Goal: Task Accomplishment & Management: Manage account settings

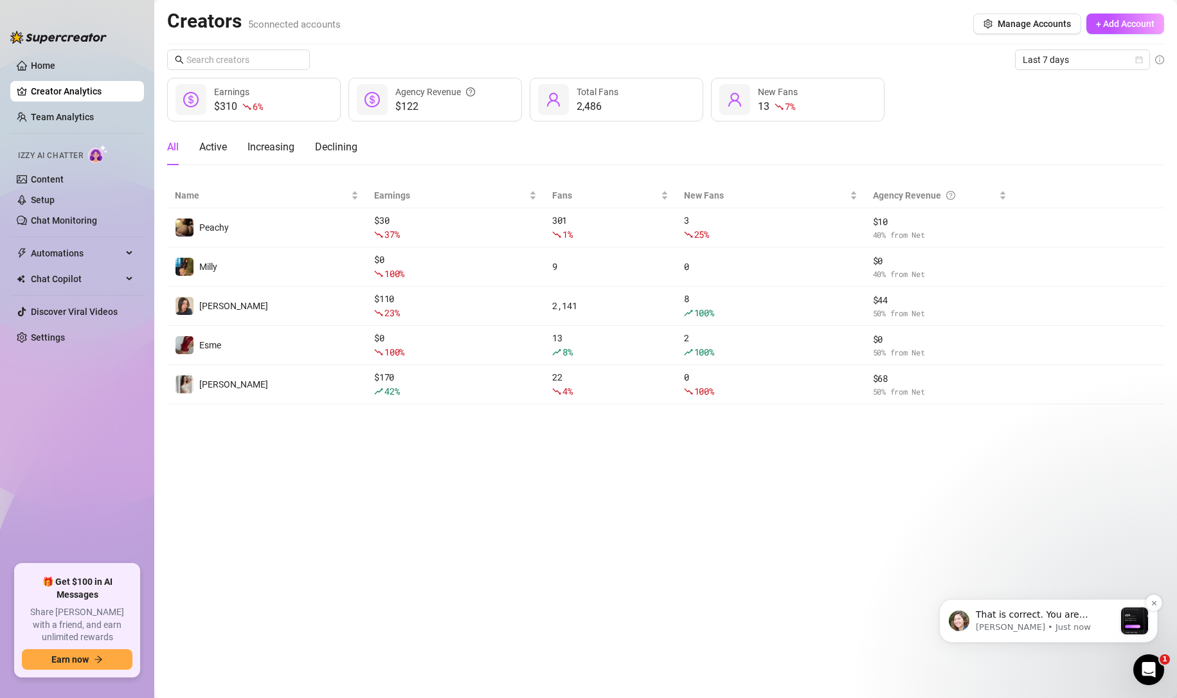
click at [1053, 611] on p "That is correct. You are currently on the CRM Premium plan, and the bump automa…" at bounding box center [1045, 615] width 139 height 13
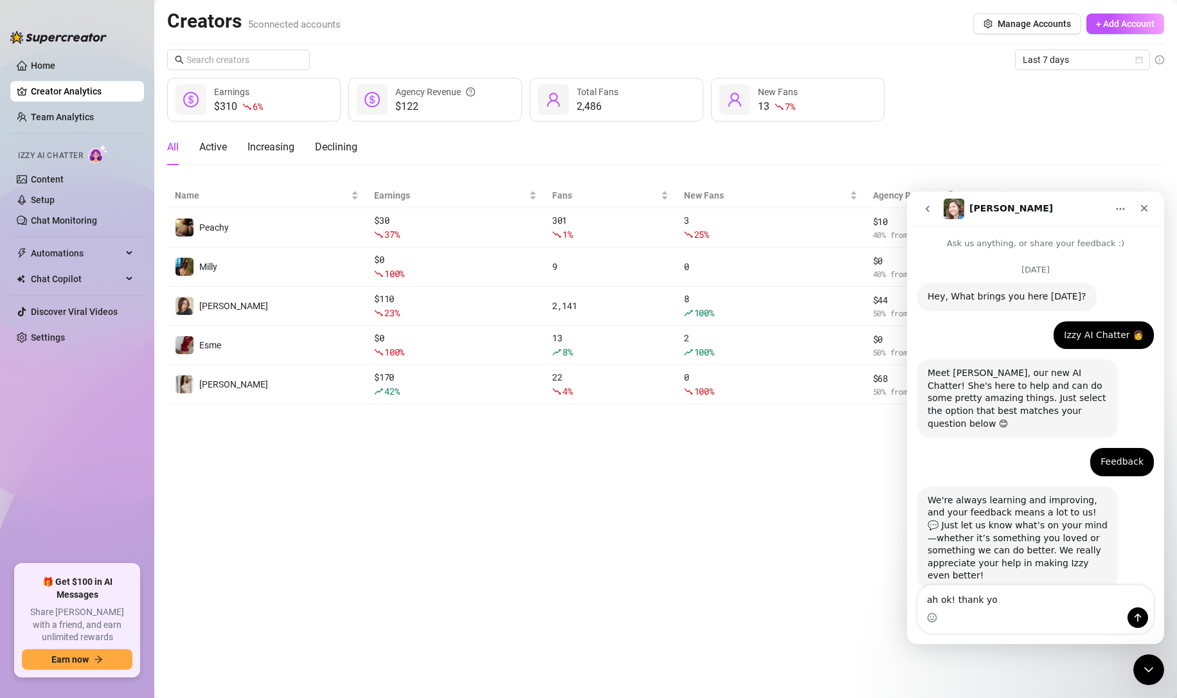
type textarea "ah ok! thank you"
click at [612, 556] on main "Creators 5 connected accounts Manage Accounts + Add Account Last 7 days $310 6 …" at bounding box center [665, 349] width 1022 height 698
click at [1151, 212] on div "Close" at bounding box center [1143, 208] width 23 height 23
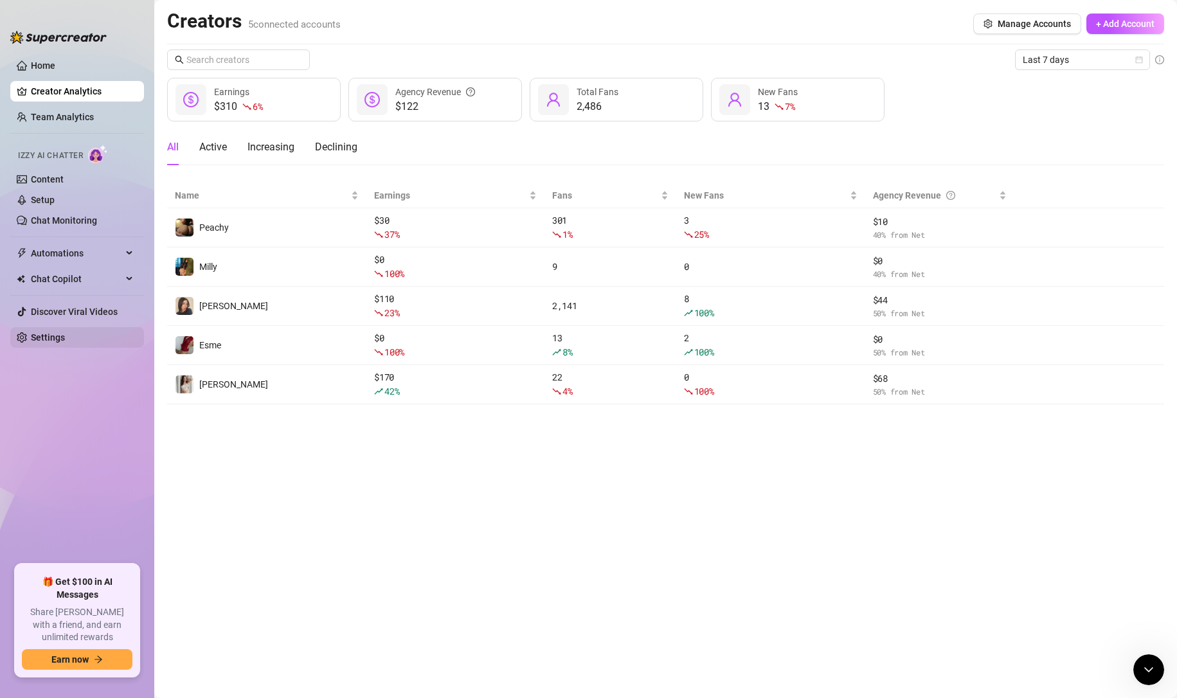
click at [65, 337] on link "Settings" at bounding box center [48, 337] width 34 height 10
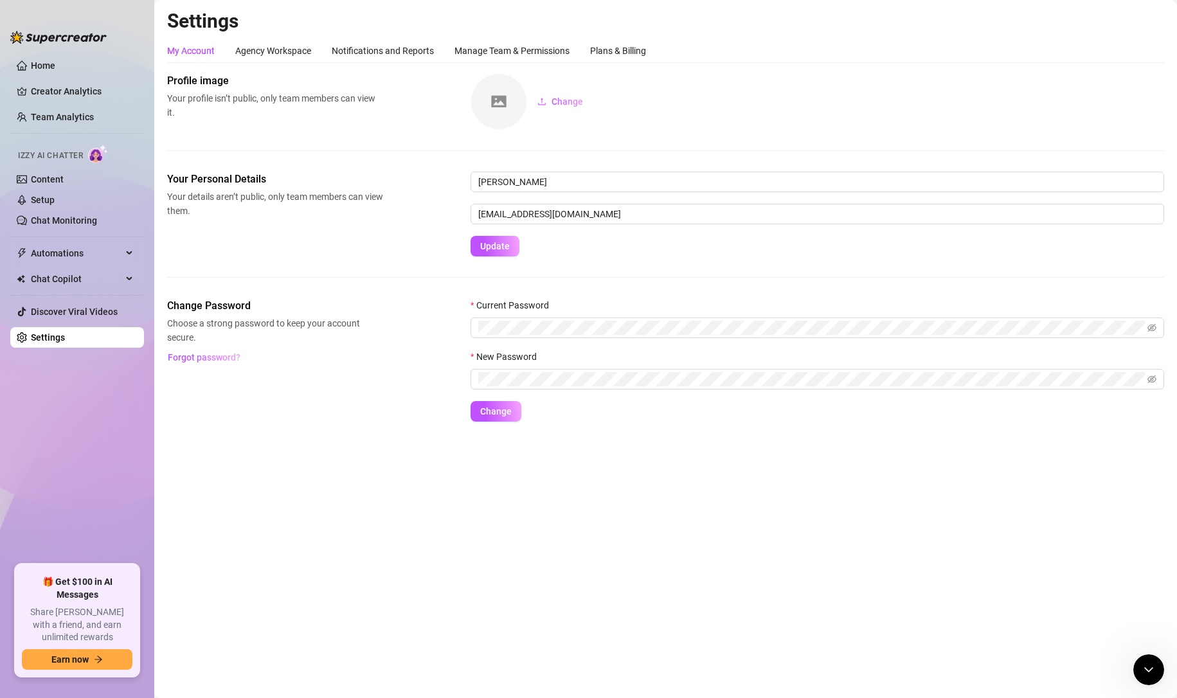
click at [390, 53] on div "Notifications and Reports" at bounding box center [383, 51] width 102 height 14
click at [296, 53] on div "Agency Workspace" at bounding box center [273, 51] width 76 height 14
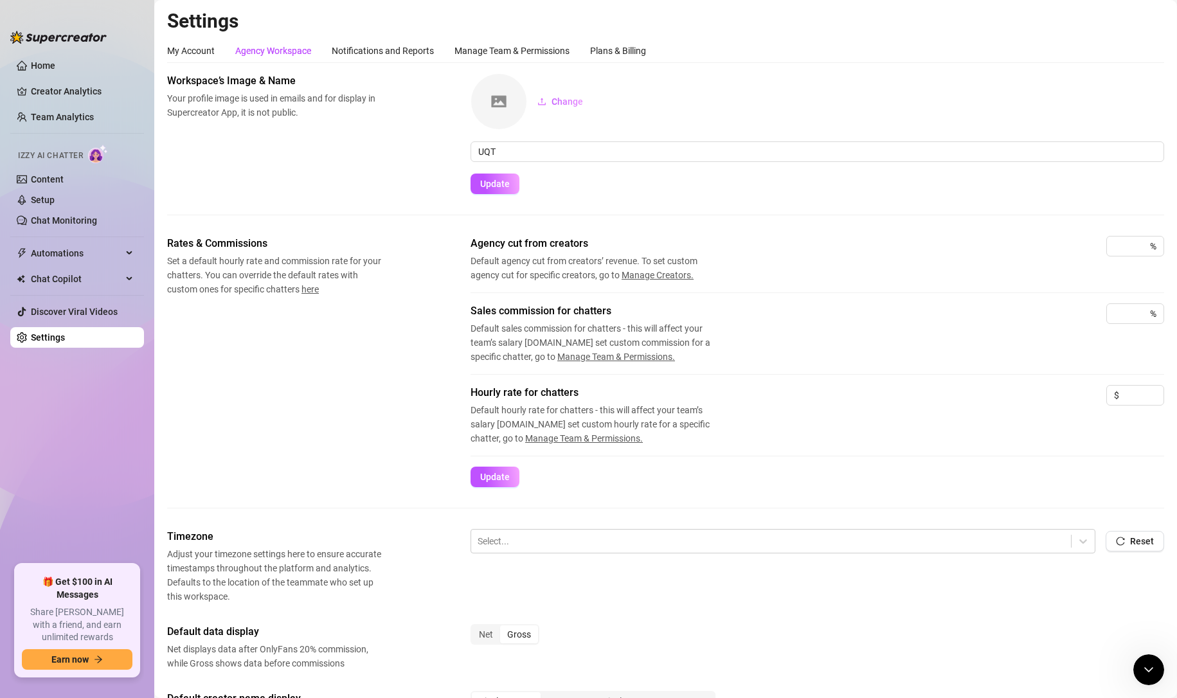
click at [494, 37] on div "Settings My Account Agency Workspace Notifications and Reports Manage Team & Pe…" at bounding box center [665, 502] width 997 height 987
click at [632, 42] on div "Plans & Billing" at bounding box center [618, 51] width 56 height 24
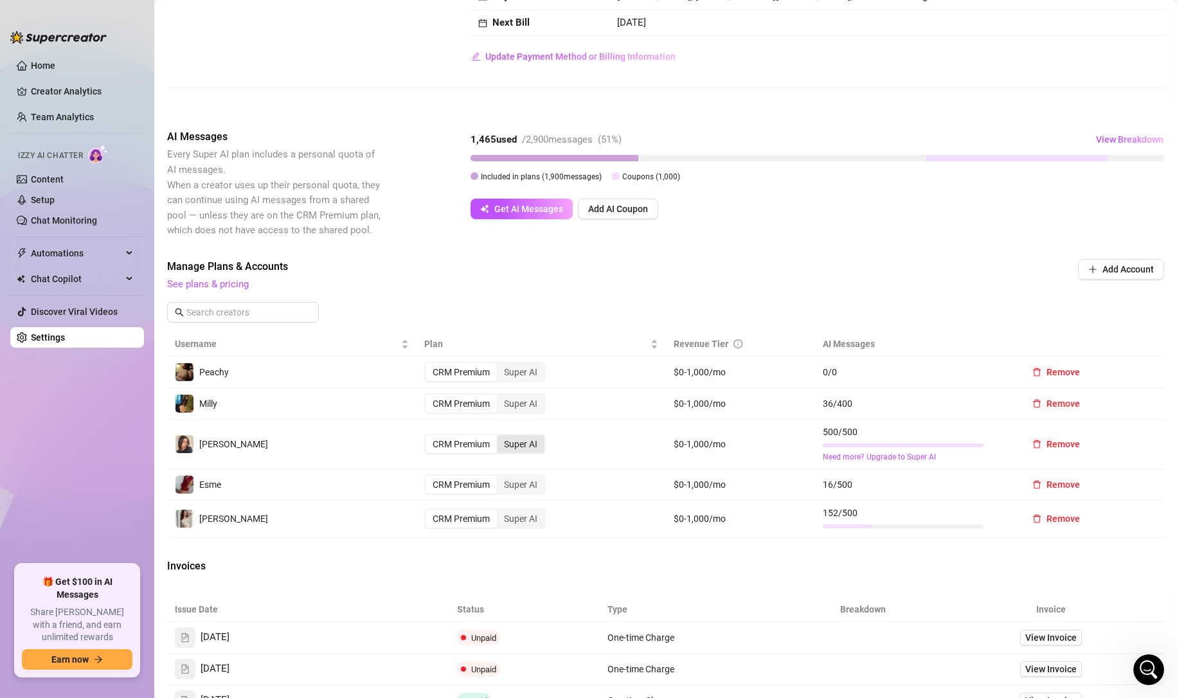
scroll to position [203, 0]
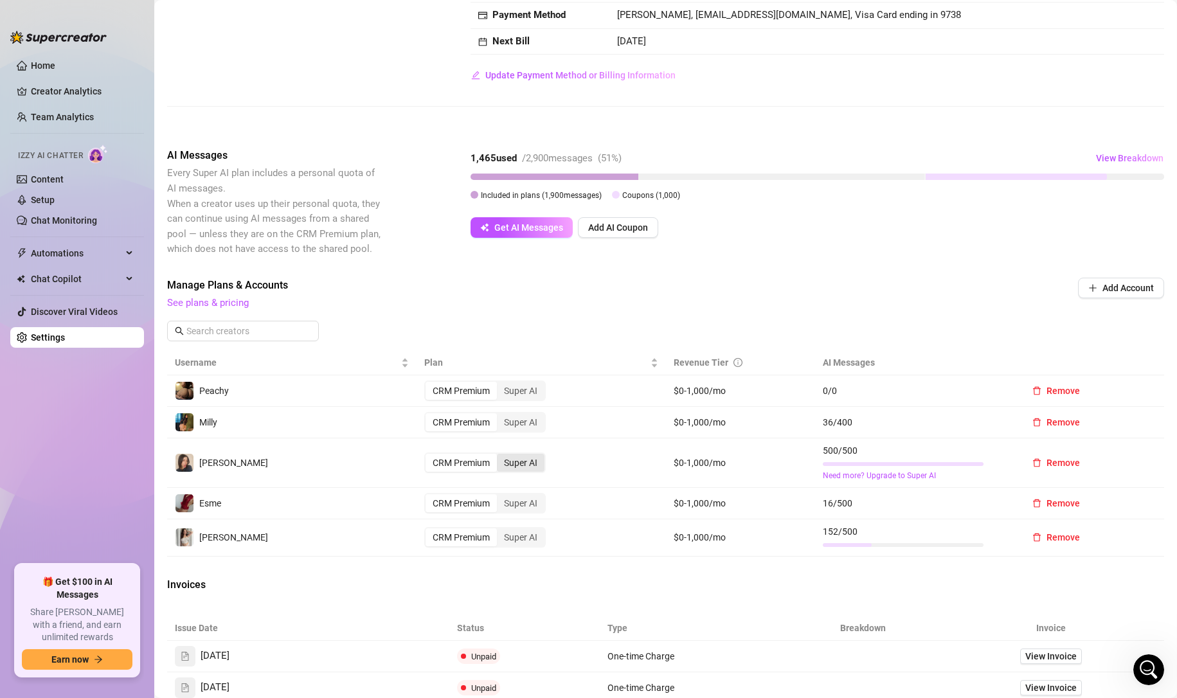
click at [513, 469] on div "Super AI" at bounding box center [521, 463] width 48 height 18
click at [500, 456] on input "Super AI" at bounding box center [500, 456] width 0 height 0
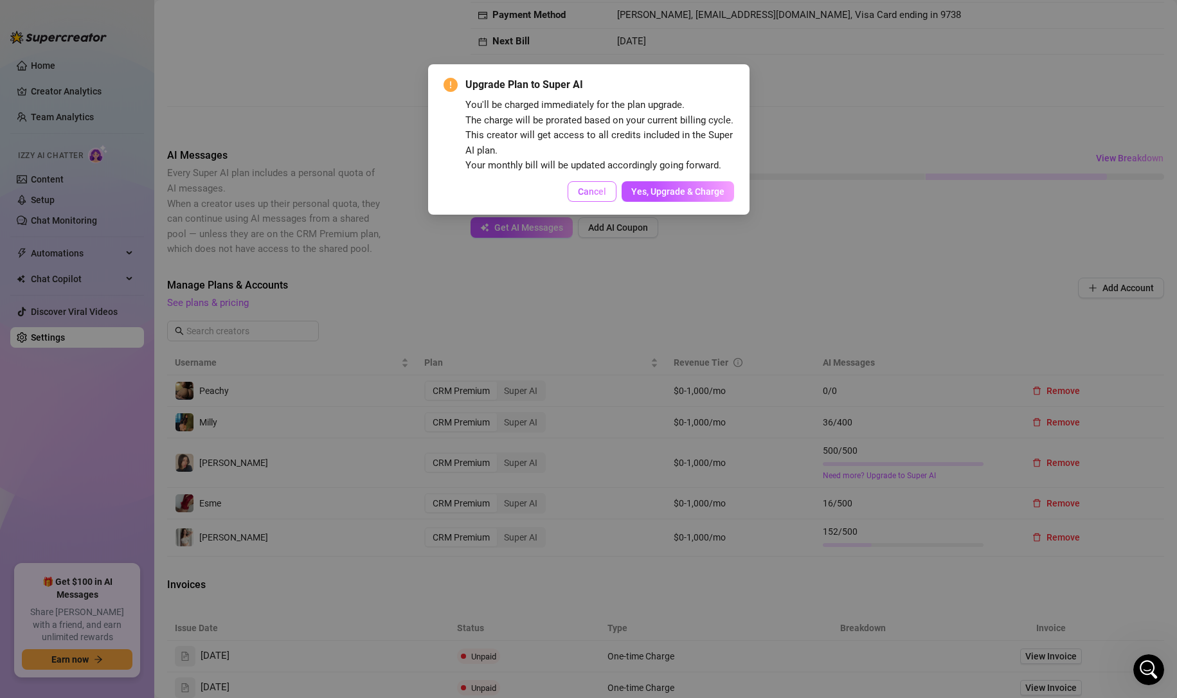
click at [607, 196] on button "Cancel" at bounding box center [591, 191] width 49 height 21
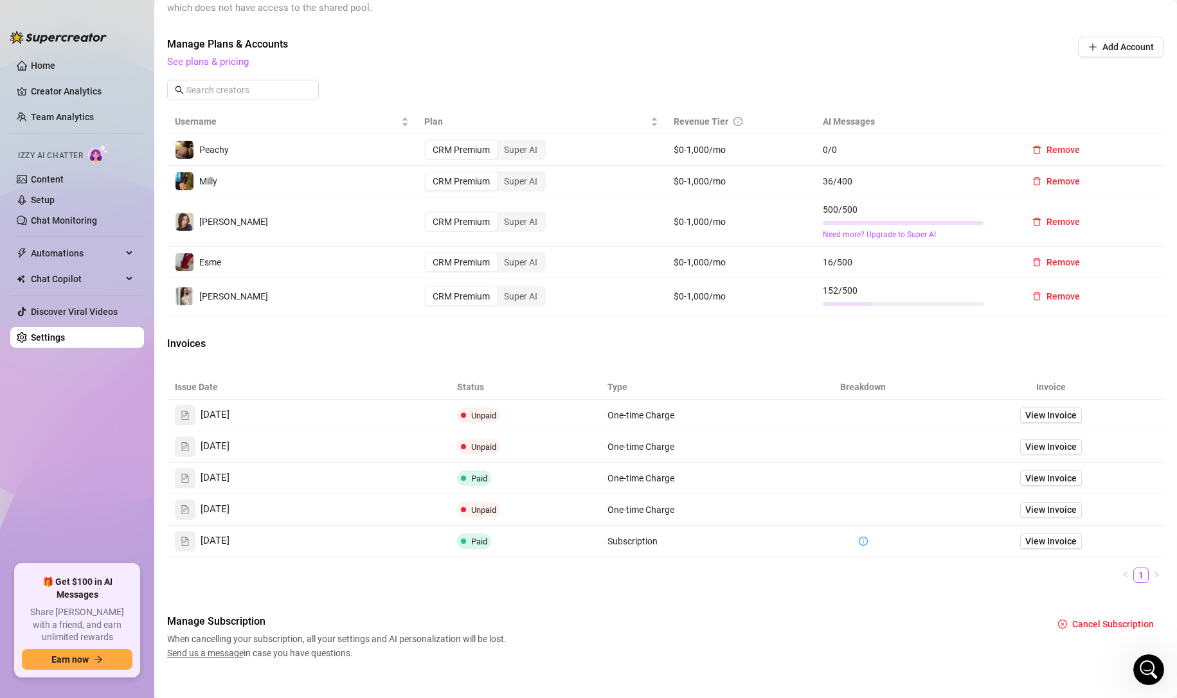
scroll to position [450, 0]
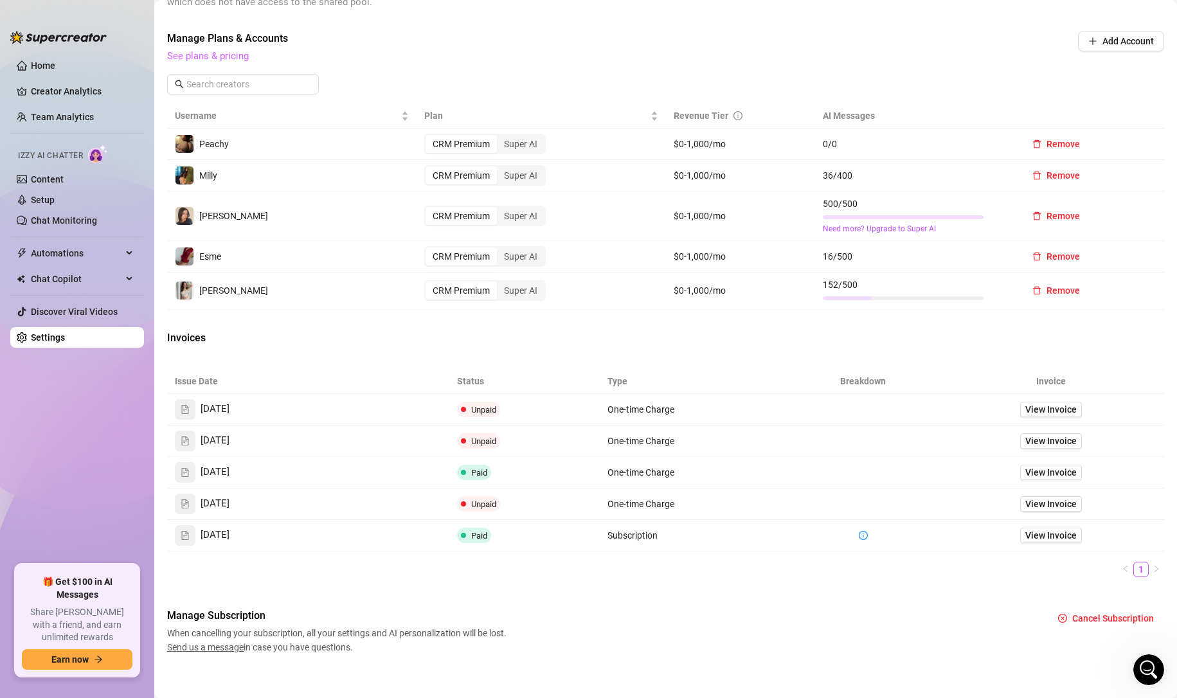
click at [224, 51] on link "See plans & pricing" at bounding box center [208, 56] width 82 height 12
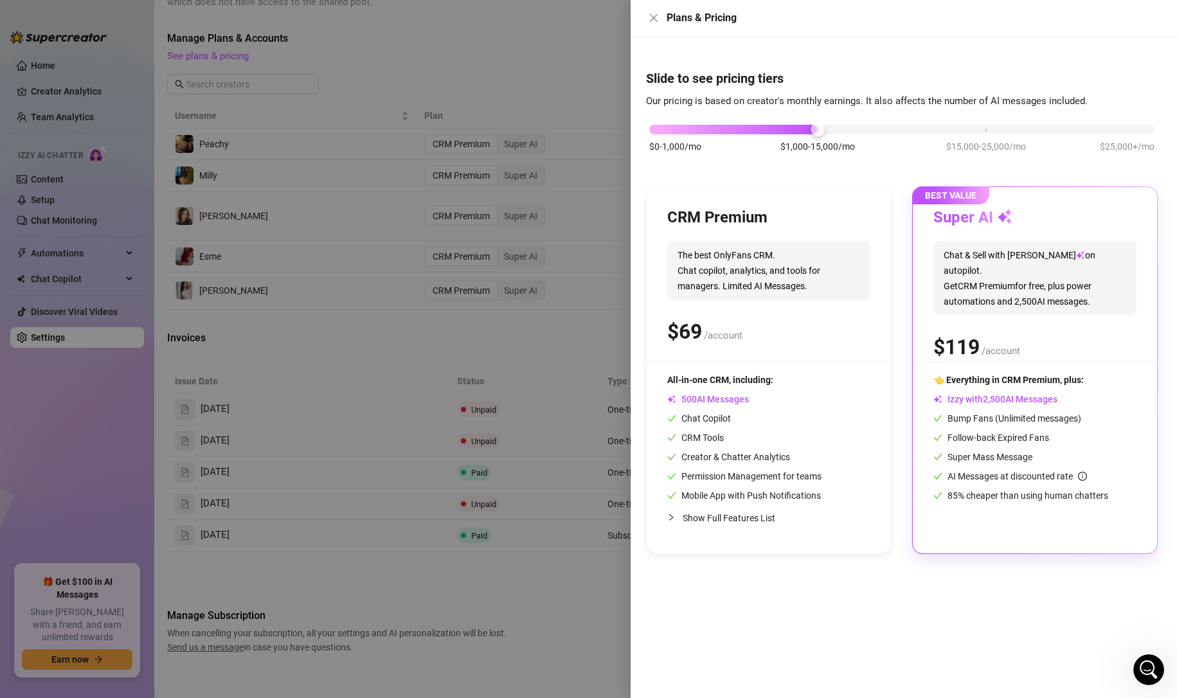
click at [604, 201] on div at bounding box center [588, 349] width 1177 height 698
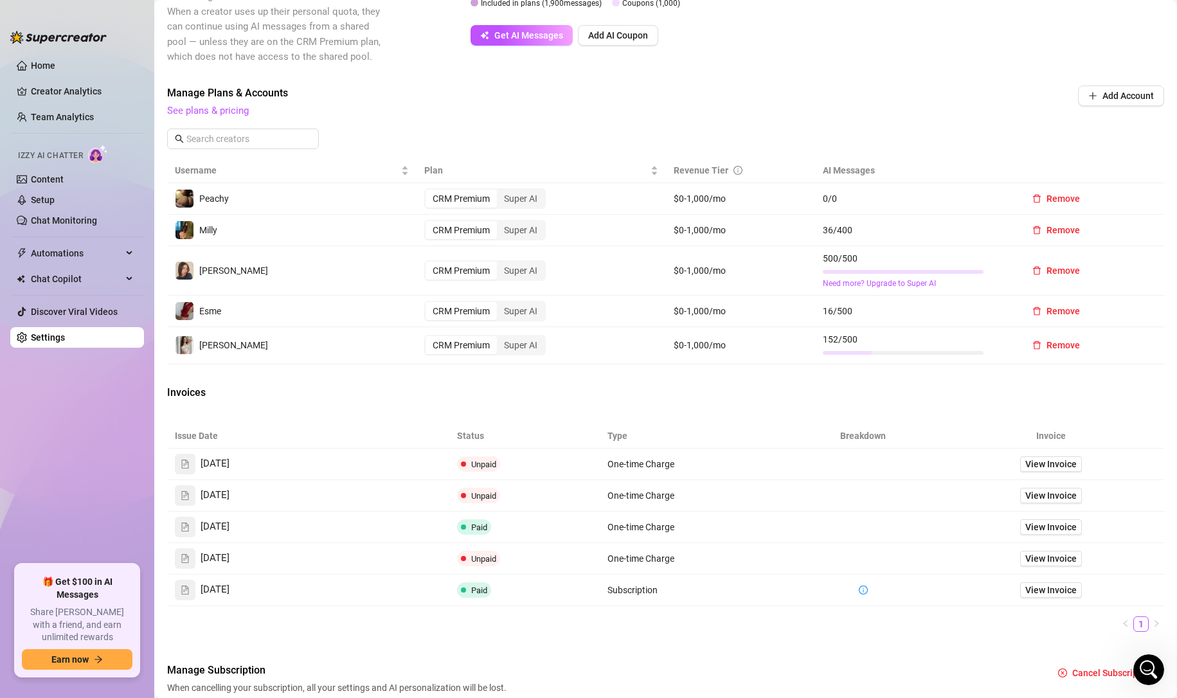
scroll to position [321, 0]
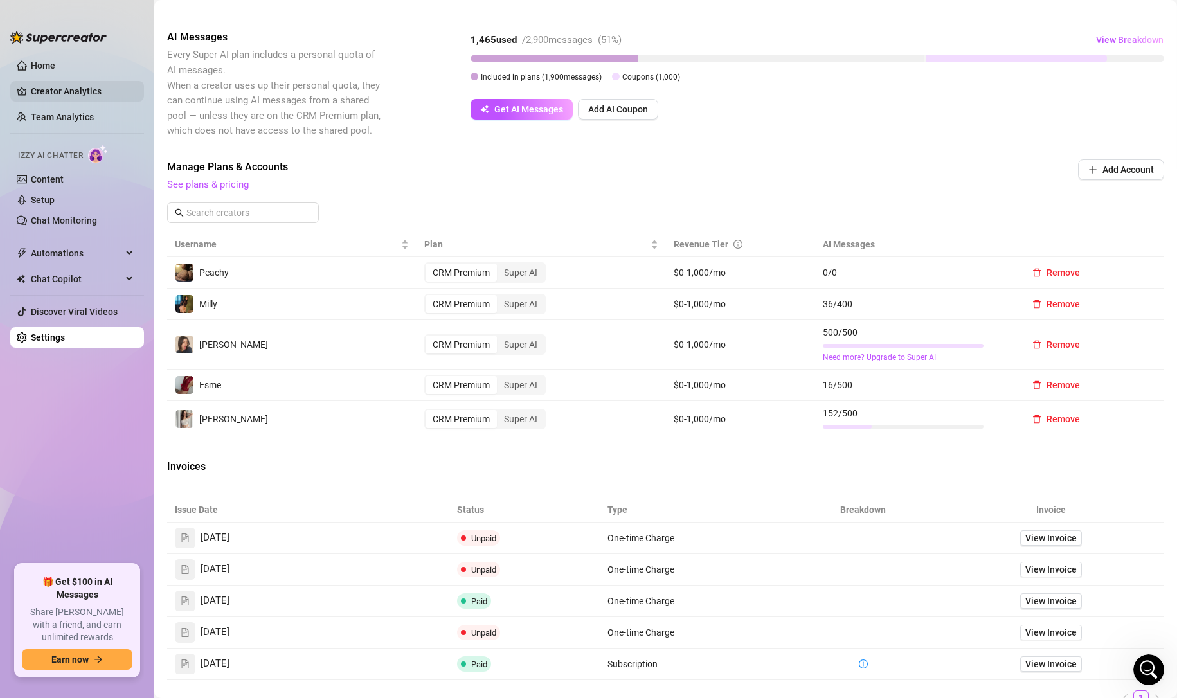
click at [64, 92] on link "Creator Analytics" at bounding box center [82, 91] width 103 height 21
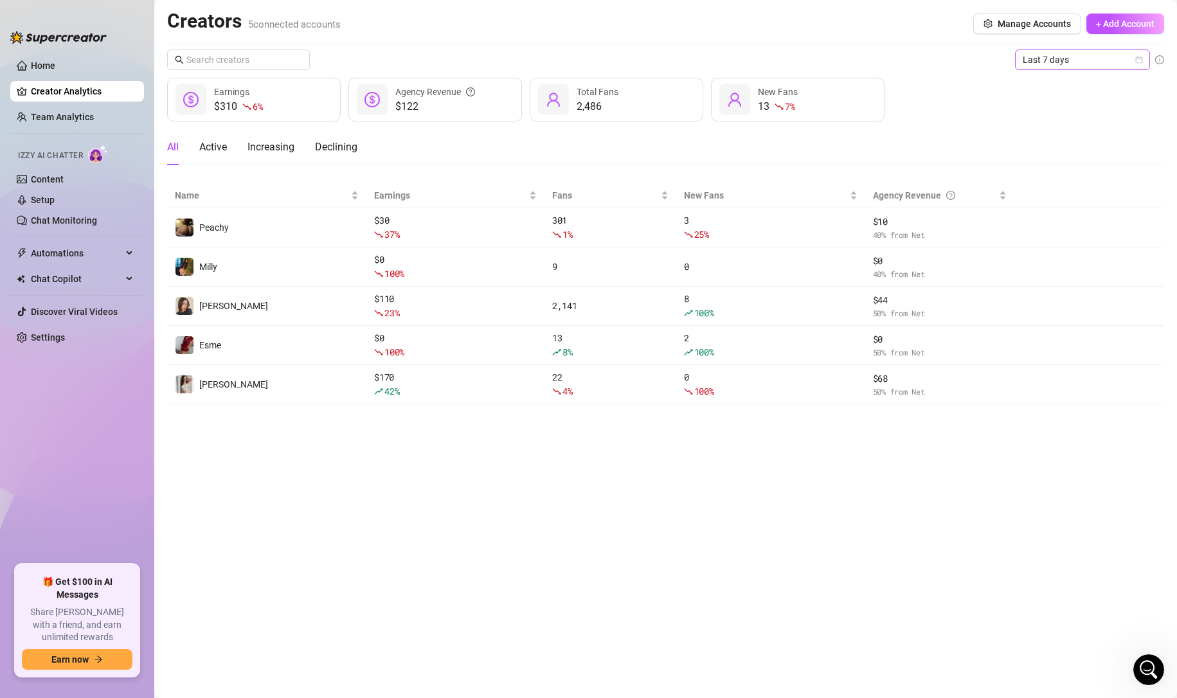
click at [1071, 64] on span "Last 7 days" at bounding box center [1082, 59] width 120 height 19
click at [1054, 86] on div "Last 24 hours" at bounding box center [1082, 85] width 114 height 14
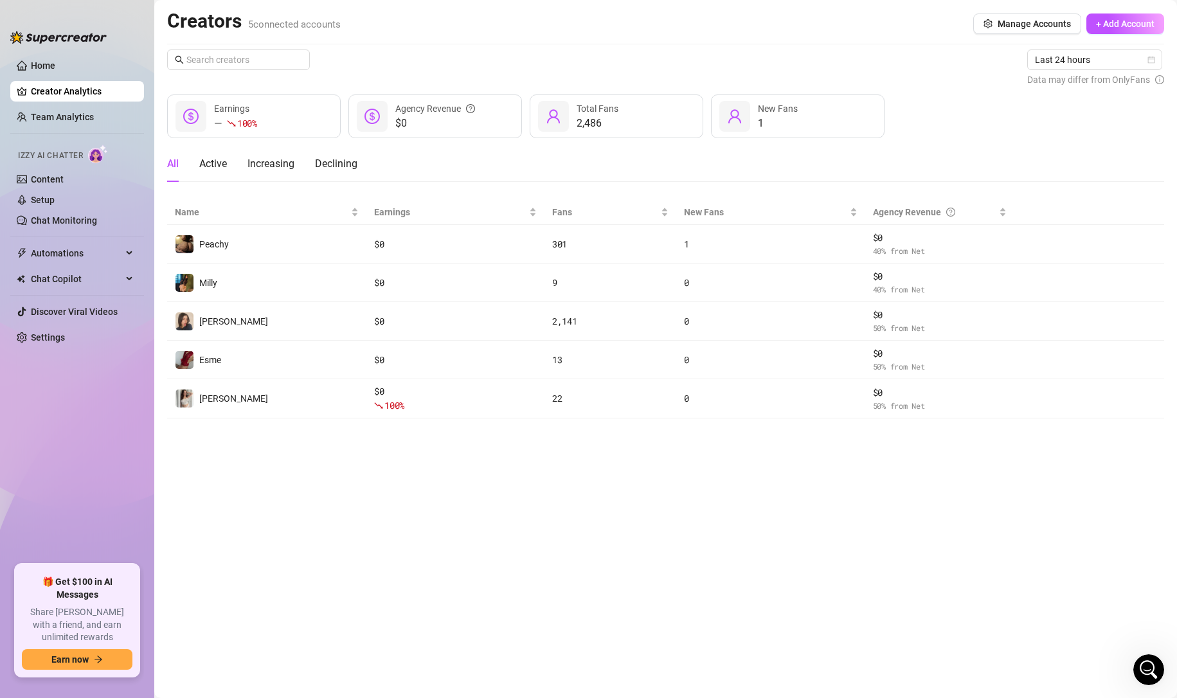
click at [55, 99] on link "Creator Analytics" at bounding box center [82, 91] width 103 height 21
click at [55, 112] on link "Team Analytics" at bounding box center [62, 117] width 63 height 10
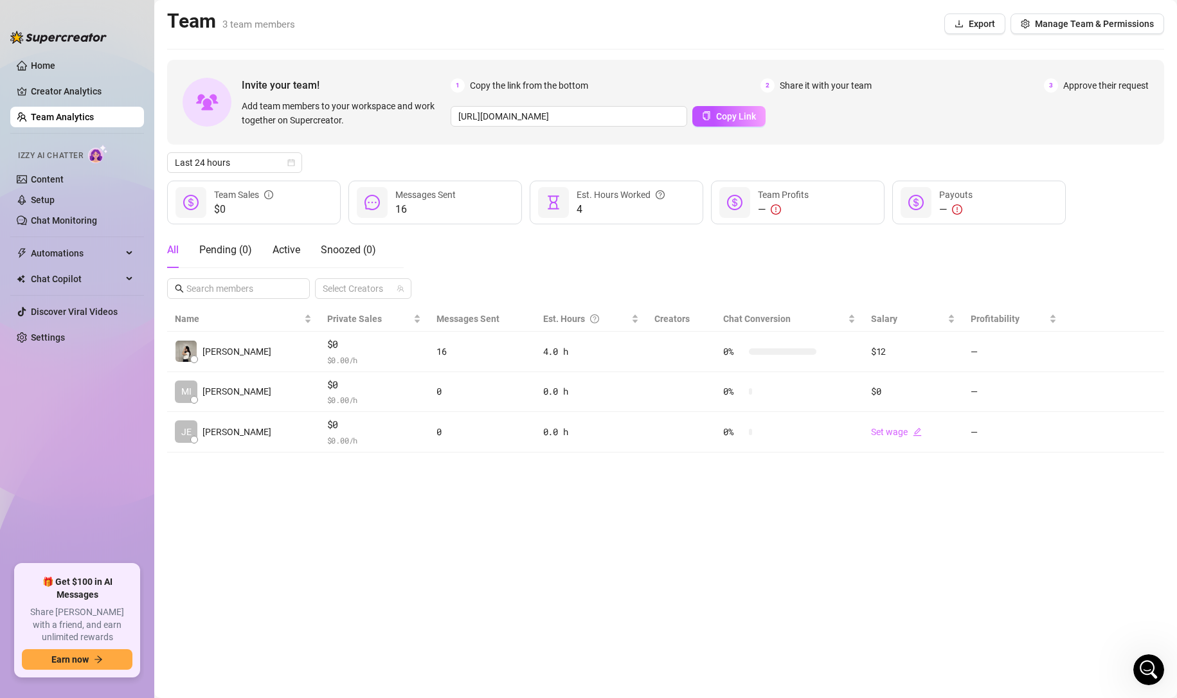
click at [460, 525] on main "Team 3 team members Export Manage Team & Permissions Invite your team! Add team…" at bounding box center [665, 349] width 1022 height 698
click at [541, 547] on main "Team 3 team members Export Manage Team & Permissions Invite your team! Add team…" at bounding box center [665, 349] width 1022 height 698
click at [236, 169] on span "Last 24 hours" at bounding box center [235, 162] width 120 height 19
click at [240, 207] on div "Last 7 days" at bounding box center [234, 209] width 114 height 14
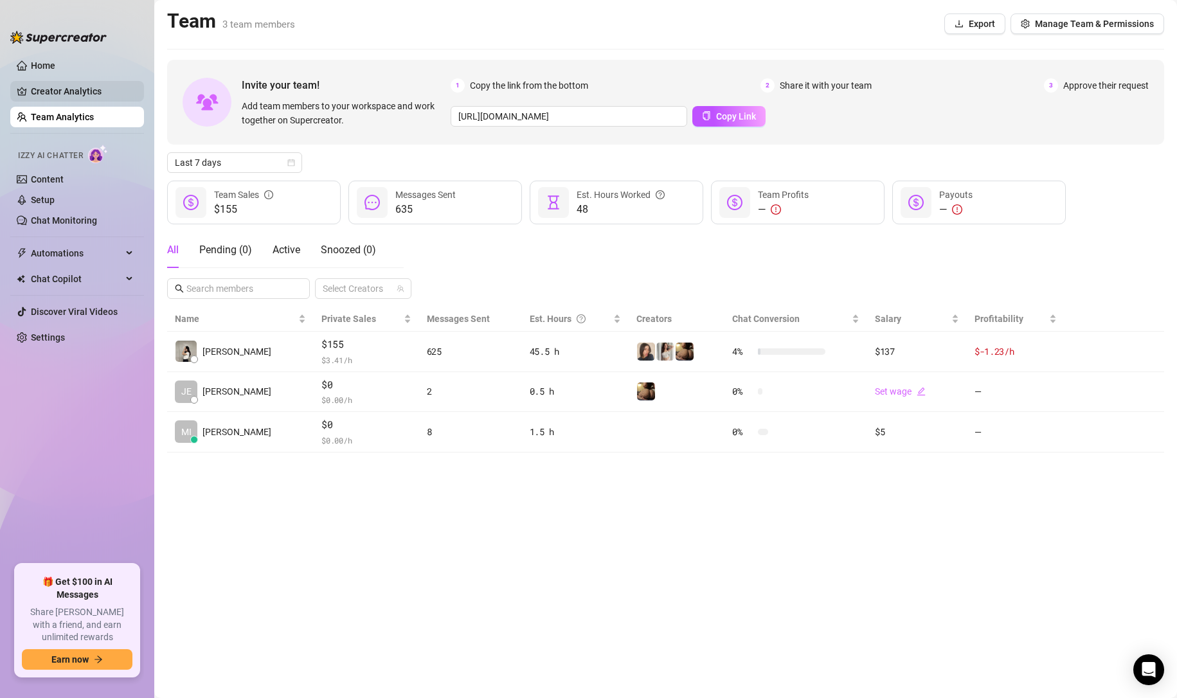
click at [73, 93] on link "Creator Analytics" at bounding box center [82, 91] width 103 height 21
